Goal: Information Seeking & Learning: Understand process/instructions

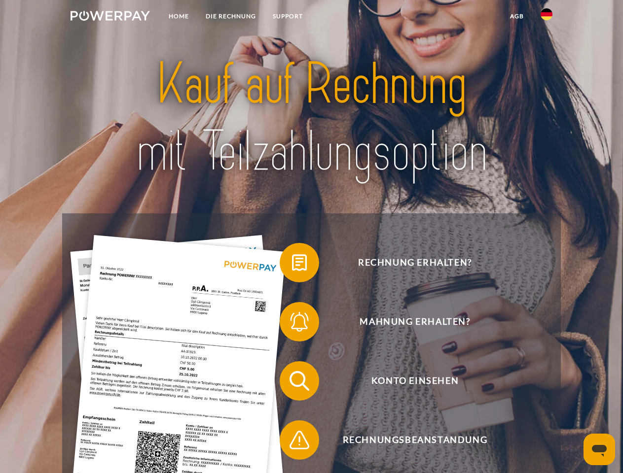
click at [110, 17] on img at bounding box center [110, 16] width 79 height 10
click at [546, 17] on img at bounding box center [547, 14] width 12 height 12
click at [516, 16] on link "agb" at bounding box center [517, 16] width 31 height 18
click at [292, 265] on span at bounding box center [284, 262] width 49 height 49
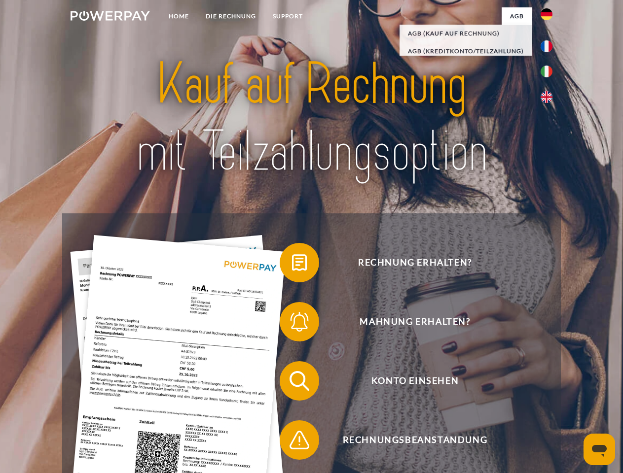
click at [292, 324] on span at bounding box center [284, 321] width 49 height 49
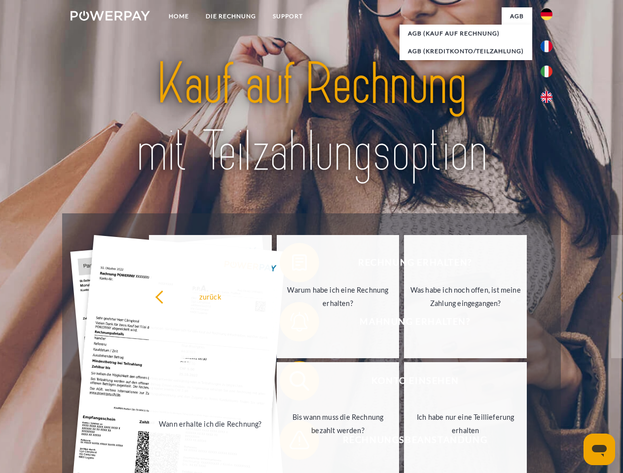
click at [292, 383] on link "Bis wann muss die Rechnung bezahlt werden?" at bounding box center [338, 423] width 123 height 123
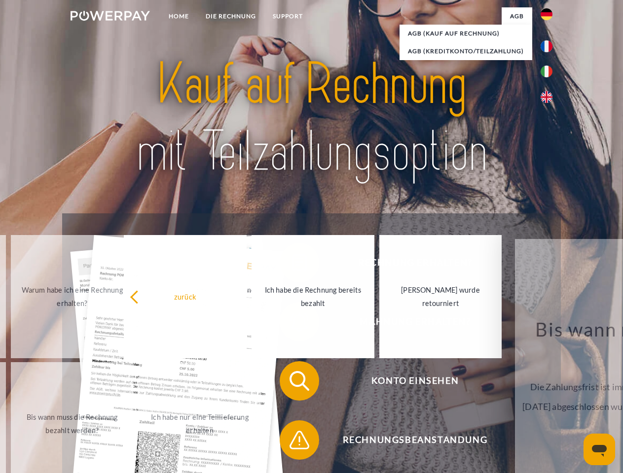
click at [292, 442] on span at bounding box center [284, 440] width 49 height 49
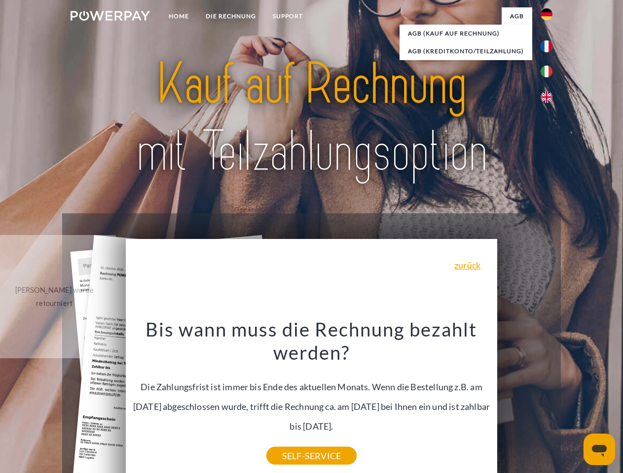
click at [599, 450] on icon "Messaging-Fenster öffnen" at bounding box center [599, 451] width 15 height 12
